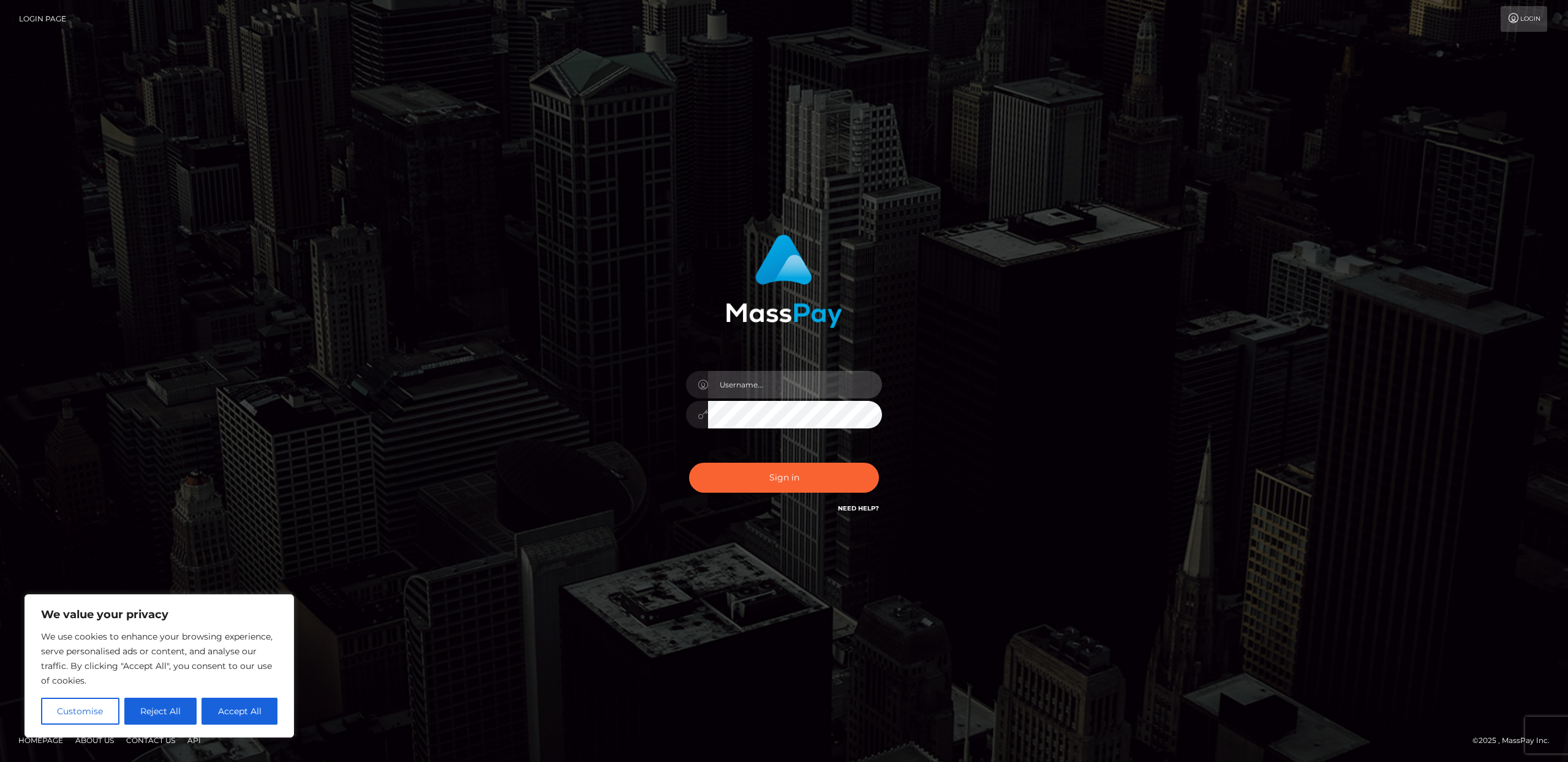
click at [767, 389] on input "text" at bounding box center [795, 385] width 174 height 28
type input "dba.fanvue"
click at [689, 463] on button "Sign in" at bounding box center [784, 478] width 190 height 30
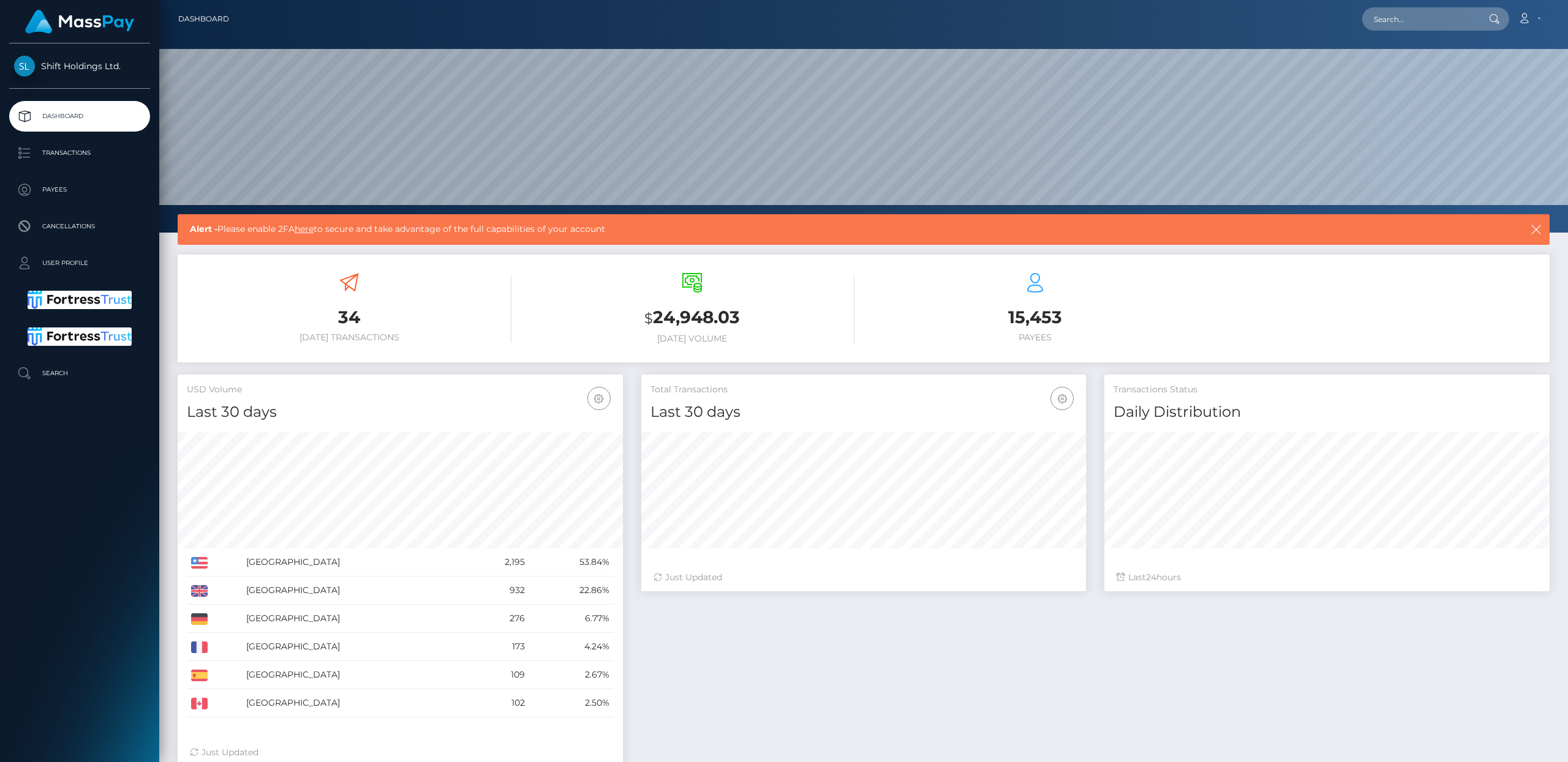
scroll to position [217, 445]
click at [54, 186] on p "Payees" at bounding box center [80, 190] width 131 height 18
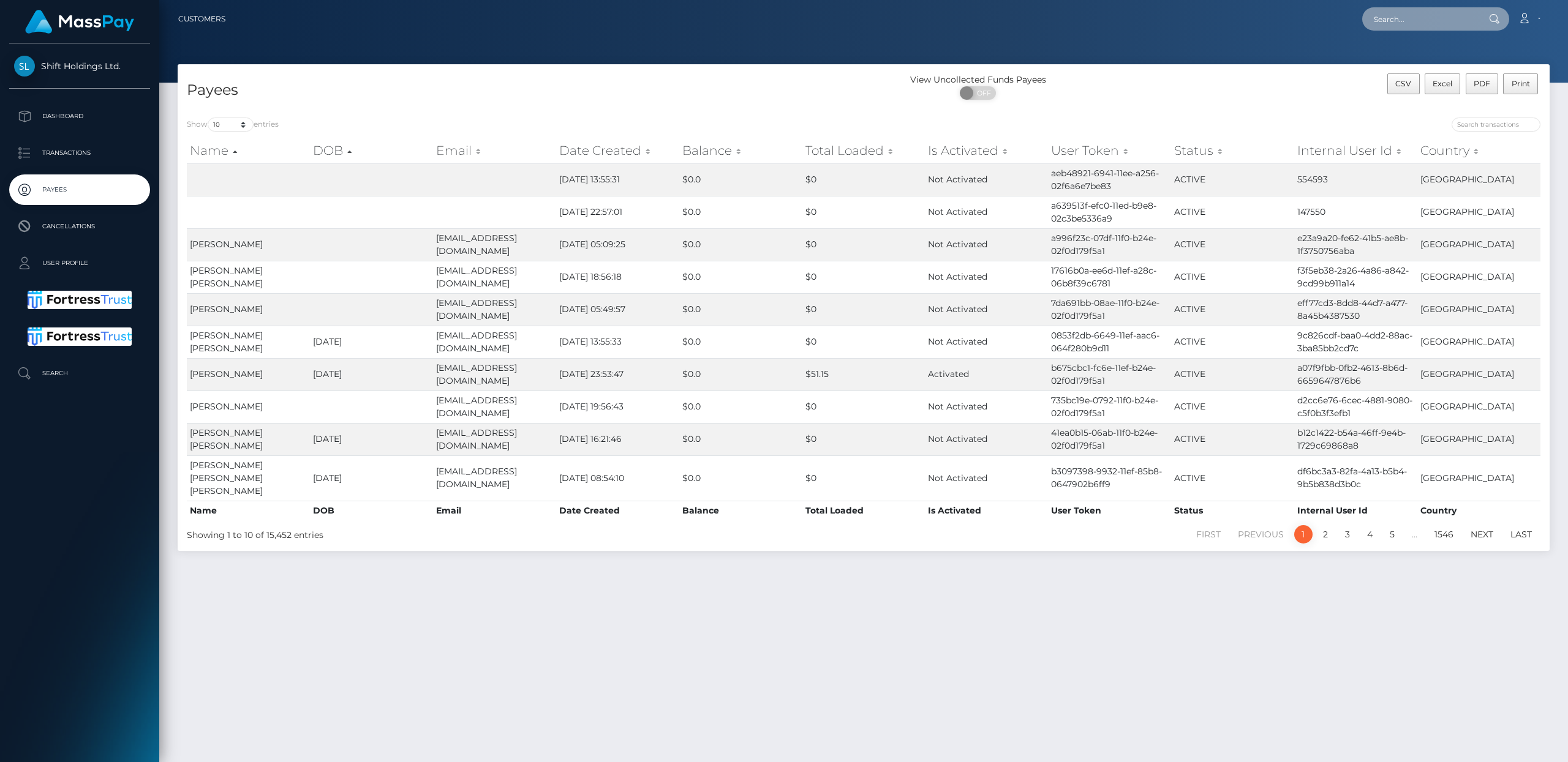
click at [1409, 18] on input "text" at bounding box center [1420, 18] width 115 height 23
paste input "[EMAIL_ADDRESS][DOMAIN_NAME]"
type input "[EMAIL_ADDRESS][DOMAIN_NAME]"
click at [1411, 64] on link "[PERSON_NAME] [PERSON_NAME]" at bounding box center [1442, 63] width 160 height 23
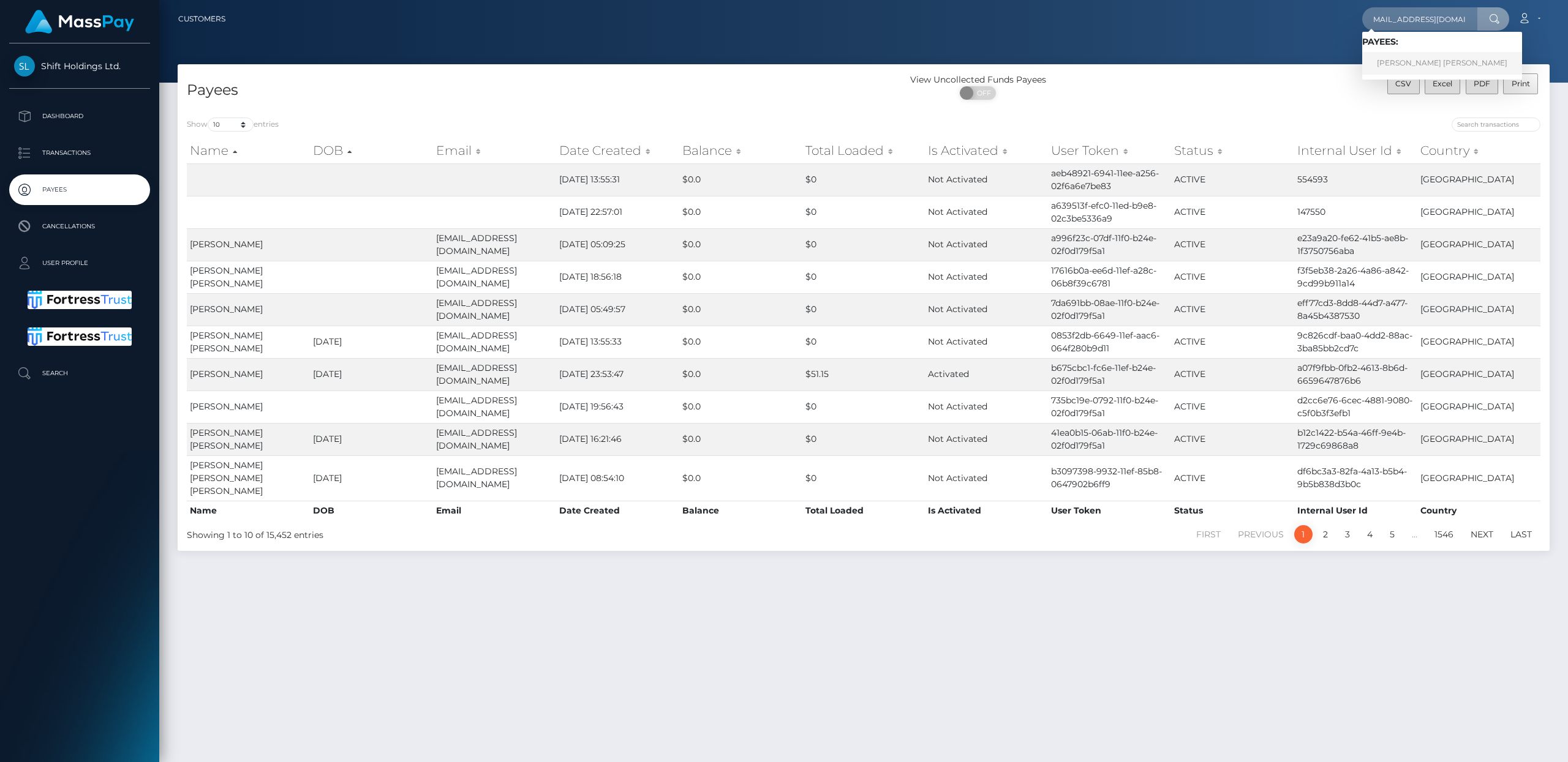
scroll to position [0, 0]
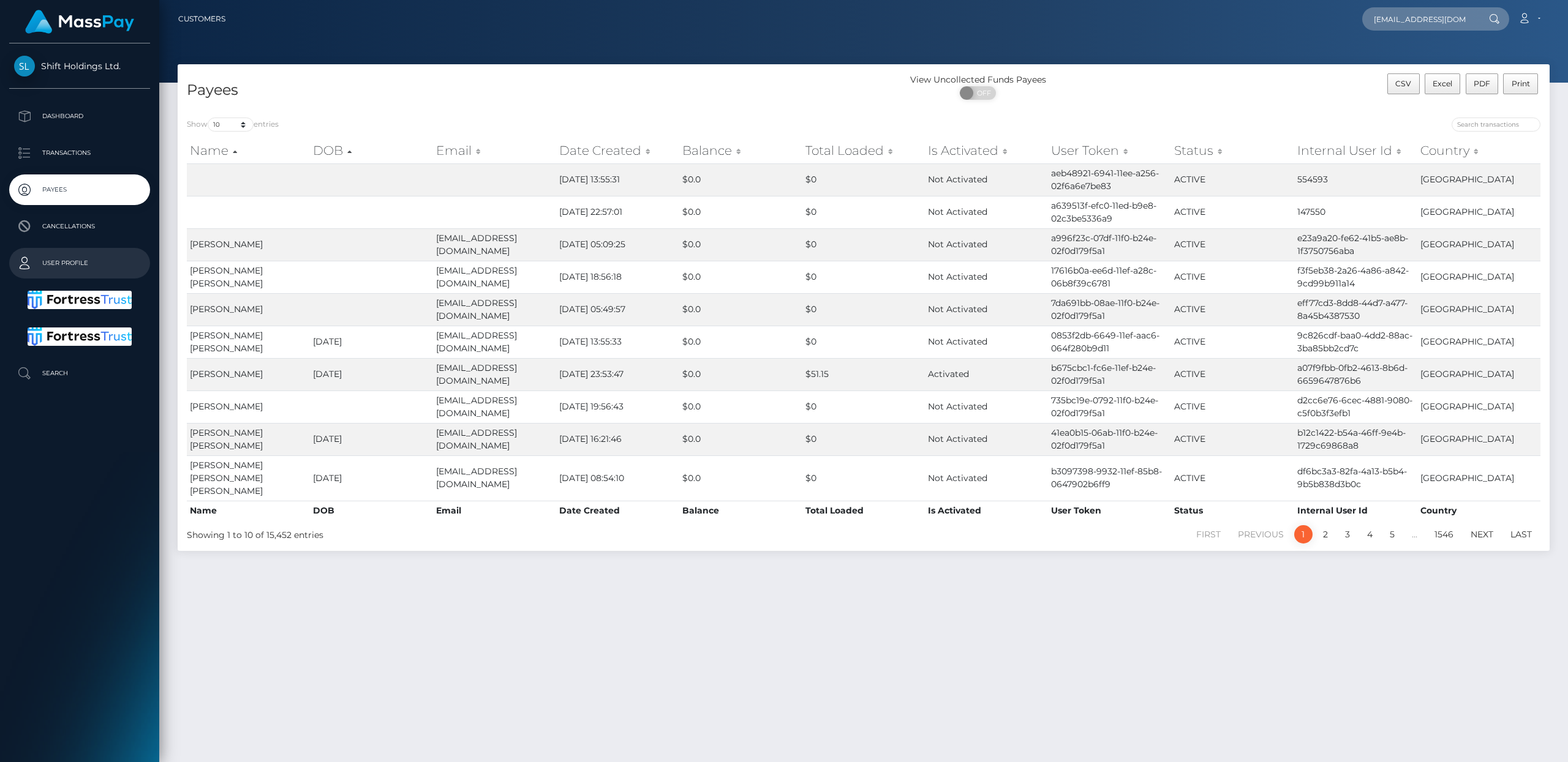
click at [70, 261] on p "User Profile" at bounding box center [80, 263] width 131 height 18
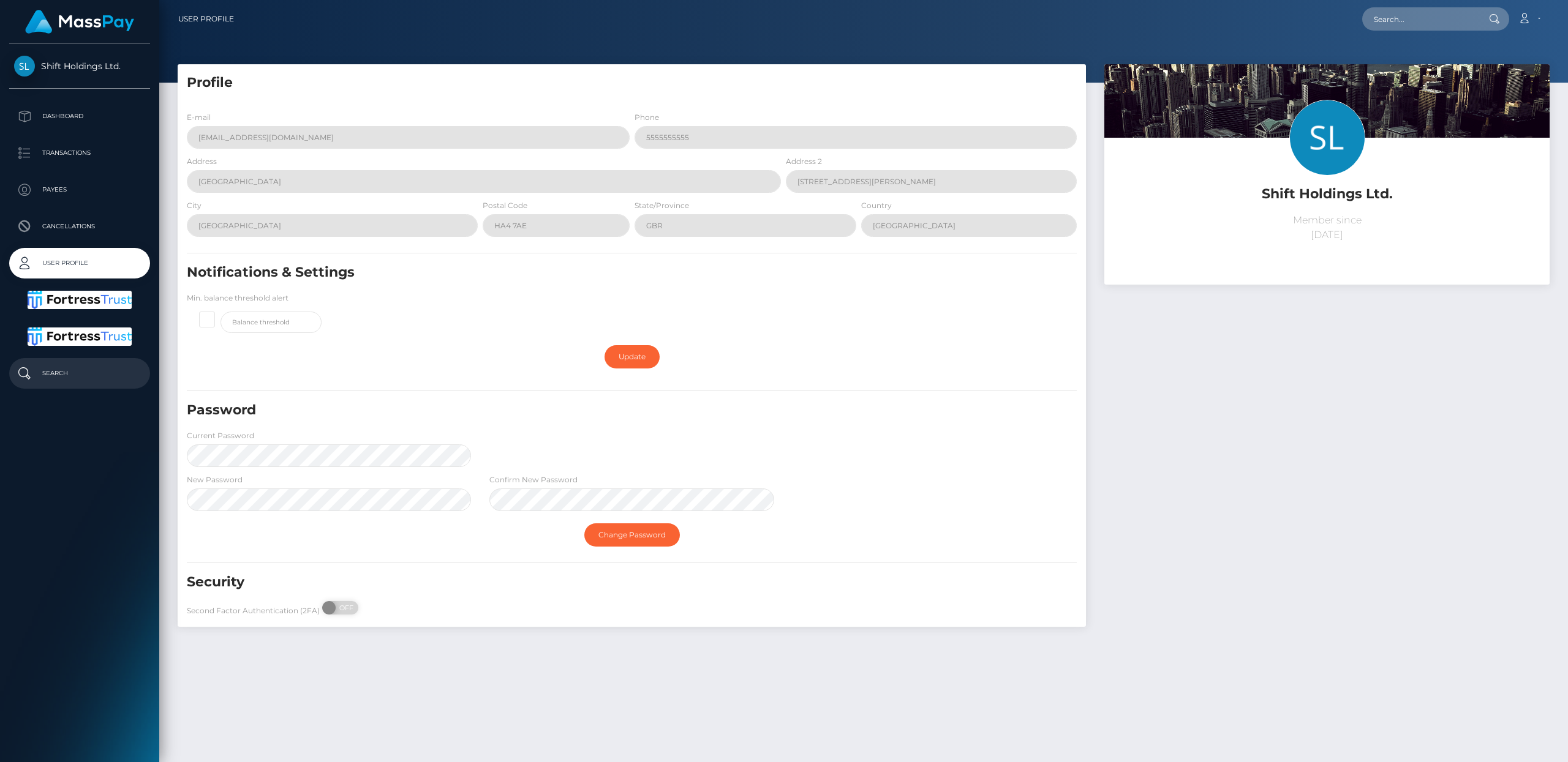
click at [69, 371] on p "Search" at bounding box center [80, 373] width 131 height 18
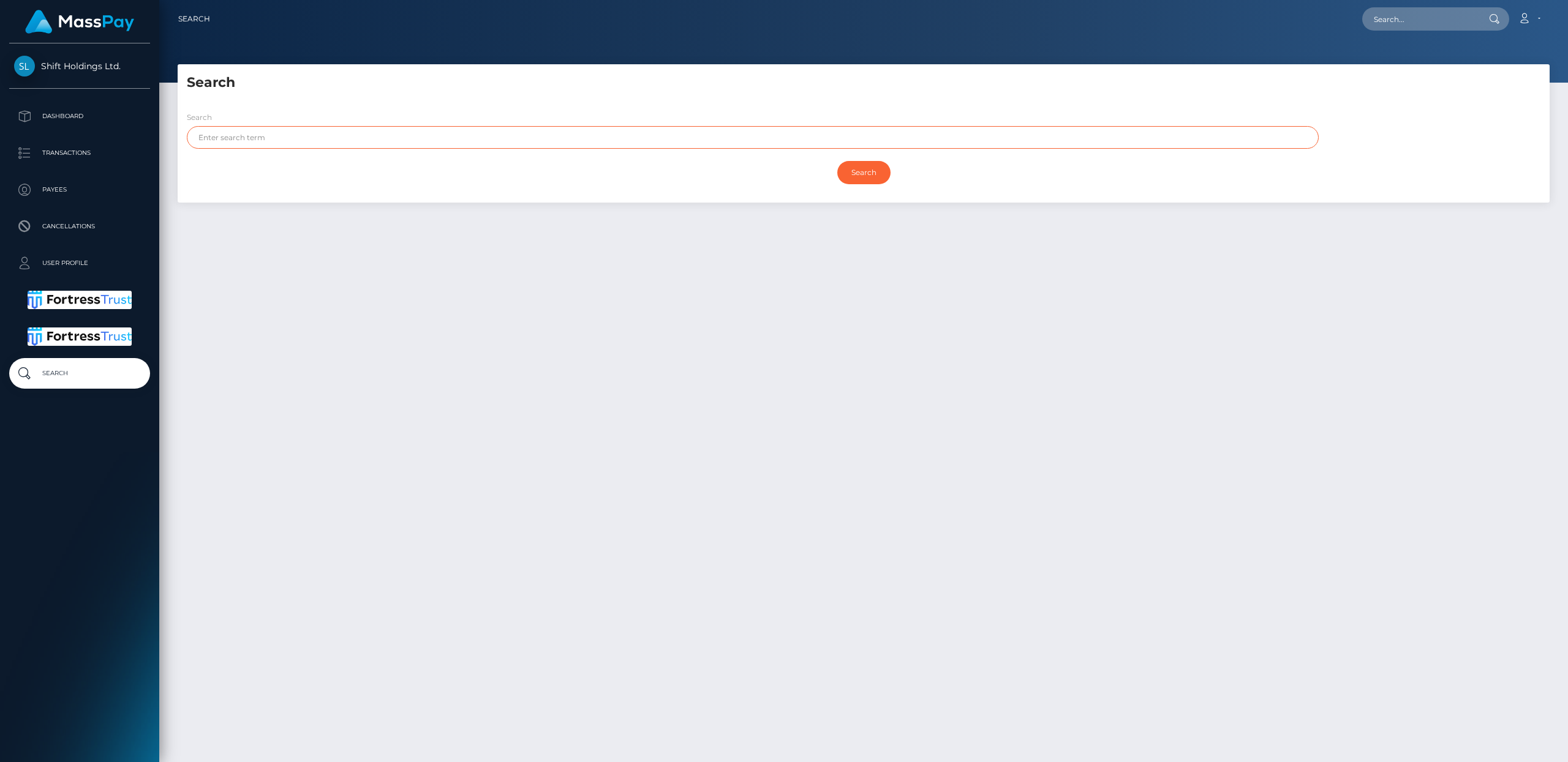
click at [321, 146] on input "text" at bounding box center [753, 137] width 1132 height 23
paste input "[EMAIL_ADDRESS][DOMAIN_NAME]"
type input "[EMAIL_ADDRESS][DOMAIN_NAME]"
click at [858, 167] on input "Search" at bounding box center [863, 172] width 53 height 23
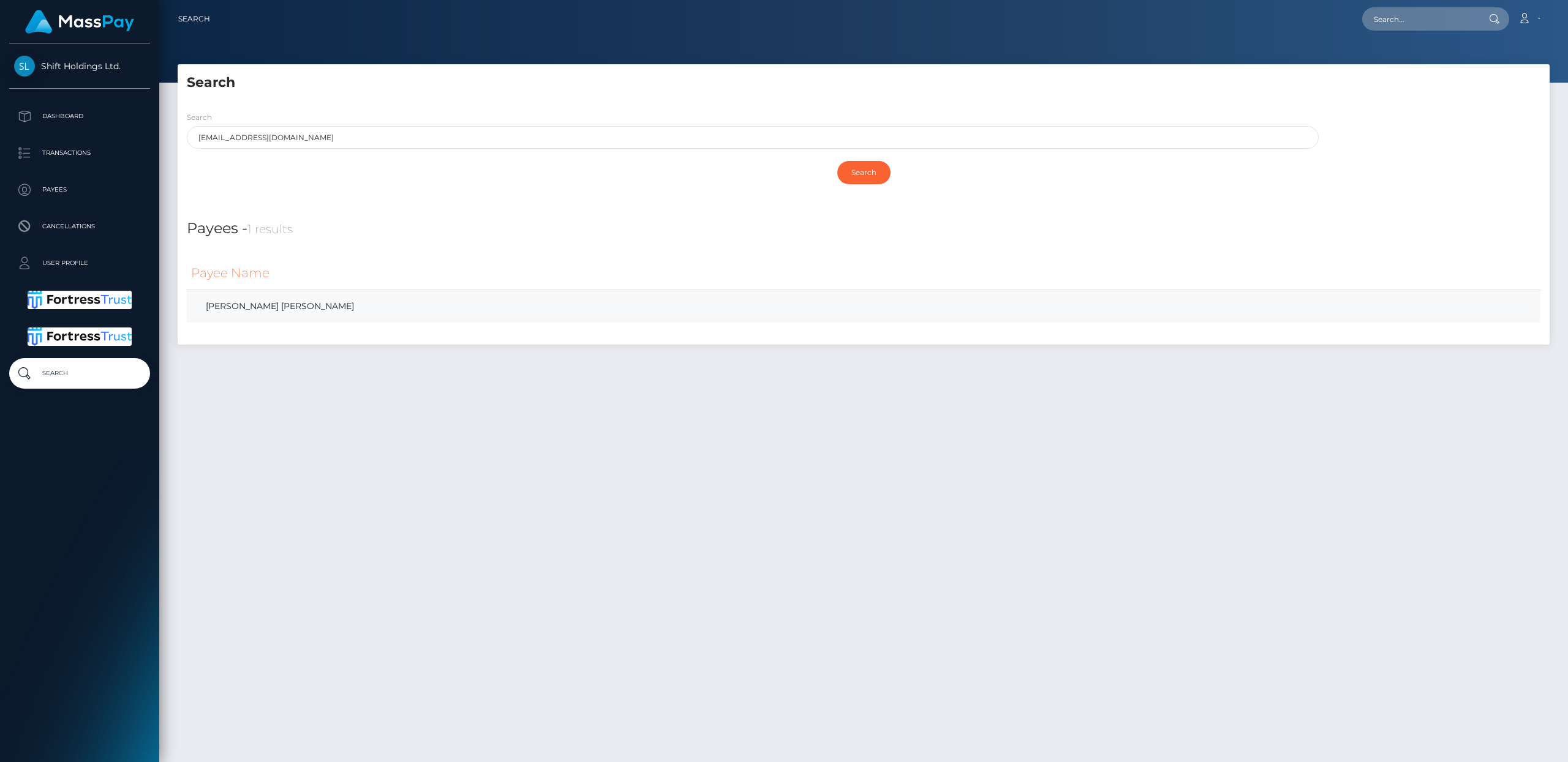
click at [261, 302] on link "[PERSON_NAME] [PERSON_NAME]" at bounding box center [863, 306] width 1345 height 17
